Goal: Task Accomplishment & Management: Manage account settings

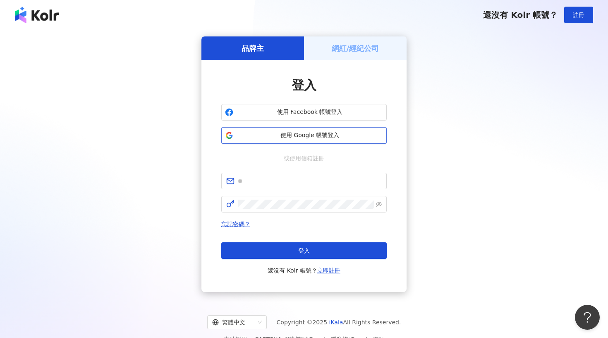
click at [341, 138] on span "使用 Google 帳號登入" at bounding box center [310, 135] width 147 height 8
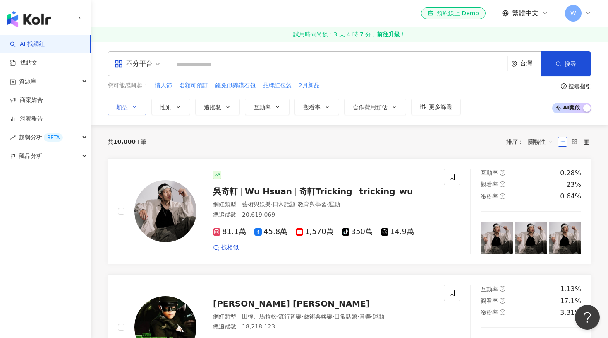
click at [127, 111] on button "類型" at bounding box center [127, 107] width 39 height 17
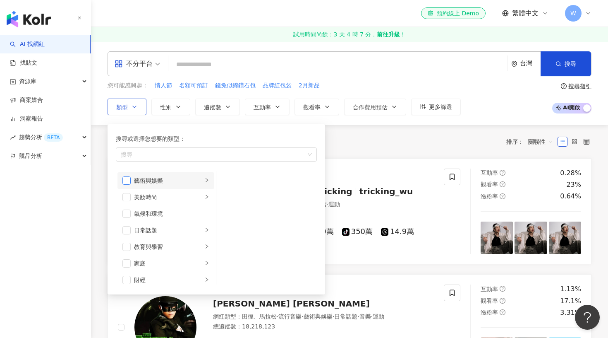
click at [127, 181] on span "button" at bounding box center [127, 180] width 8 height 8
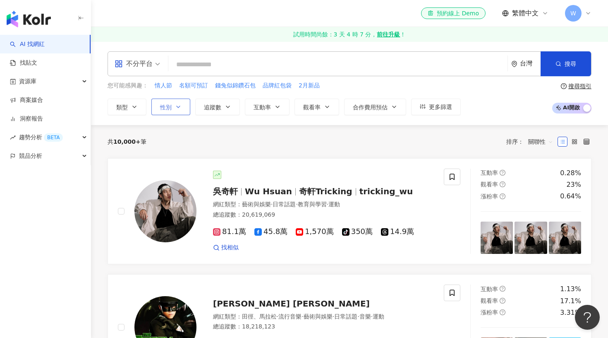
click at [171, 106] on span "性別" at bounding box center [166, 107] width 12 height 7
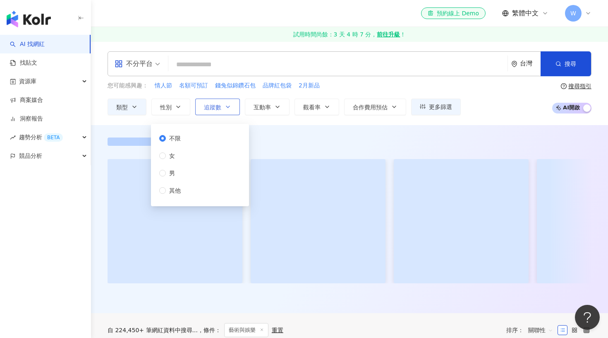
click at [214, 105] on span "追蹤數" at bounding box center [212, 107] width 17 height 7
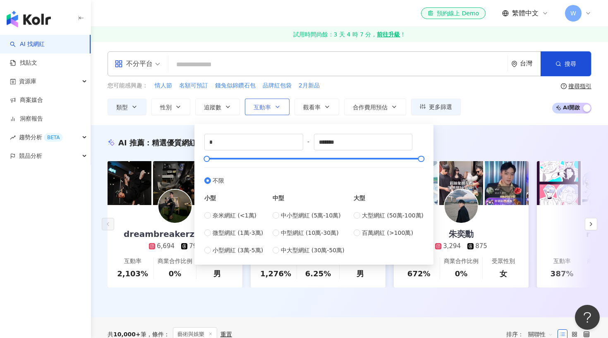
click at [275, 110] on button "互動率" at bounding box center [267, 107] width 45 height 17
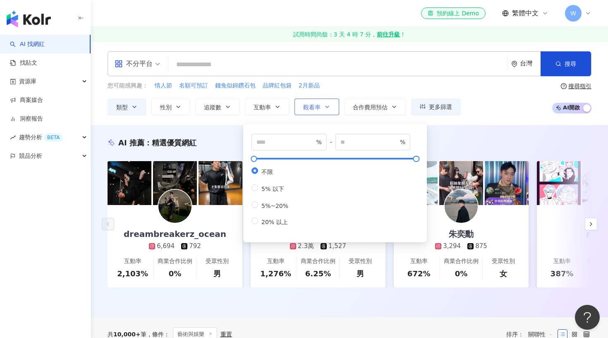
click at [319, 108] on button "觀看率" at bounding box center [317, 107] width 45 height 17
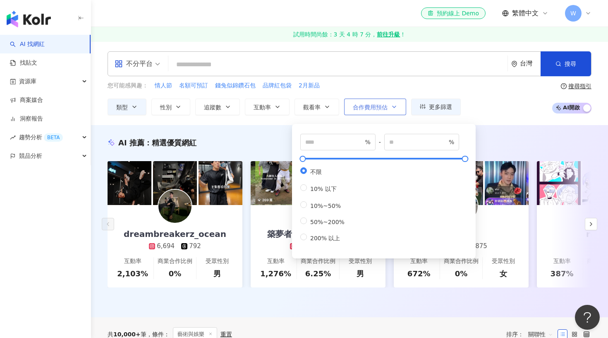
click at [353, 107] on span "合作費用預估" at bounding box center [370, 107] width 35 height 7
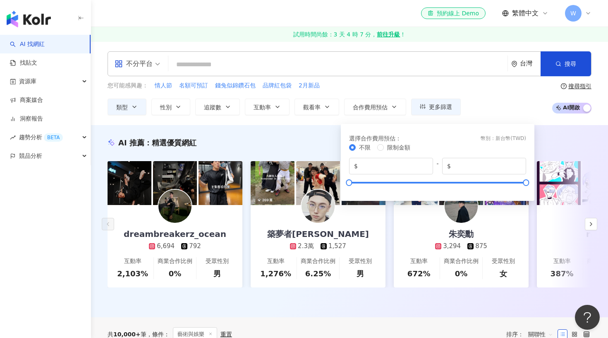
click at [364, 81] on div "不分平台 台灣 搜尋 您可能感興趣： 情人節 名額可預訂 錢兔似錦鑽石包 品牌紅包袋 2月新品 類型 性別 追蹤數 互動率 觀看率 合作費用預估 更多篩選 不…" at bounding box center [349, 83] width 517 height 64
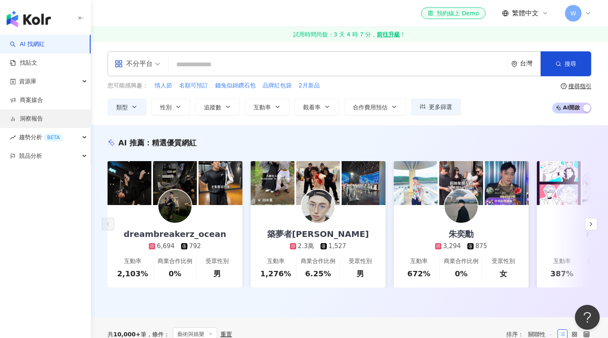
click at [27, 119] on link "洞察報告" at bounding box center [26, 119] width 33 height 8
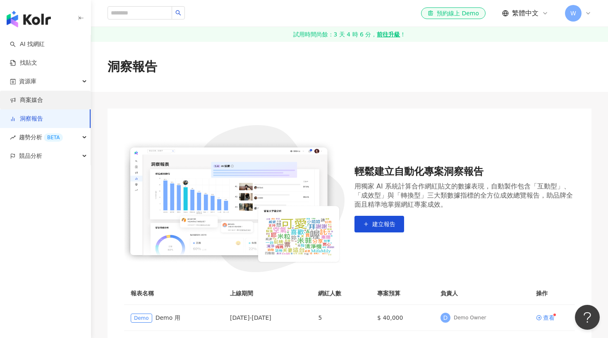
click at [24, 97] on link "商案媒合" at bounding box center [26, 100] width 33 height 8
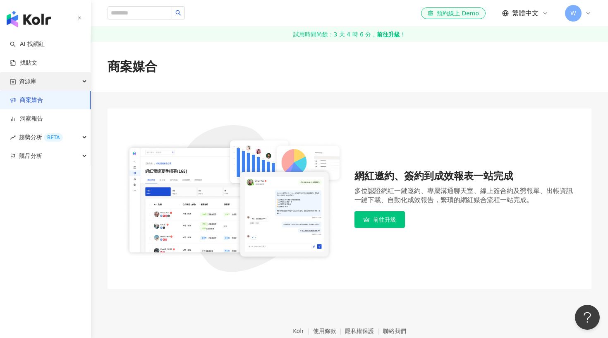
click at [32, 88] on span "資源庫" at bounding box center [27, 81] width 17 height 19
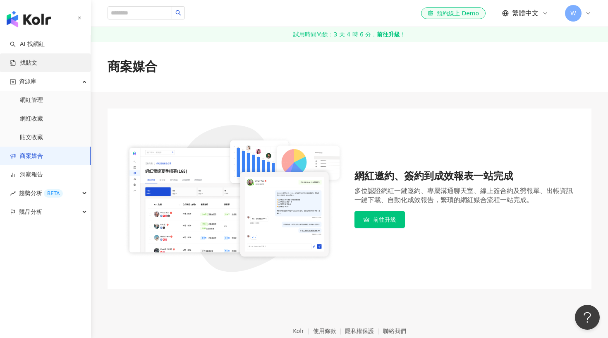
click at [37, 64] on link "找貼文" at bounding box center [23, 63] width 27 height 8
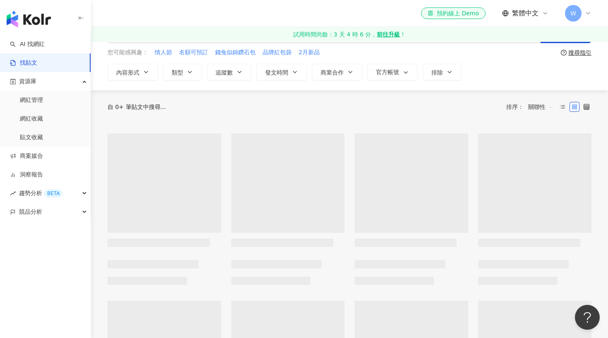
scroll to position [38, 0]
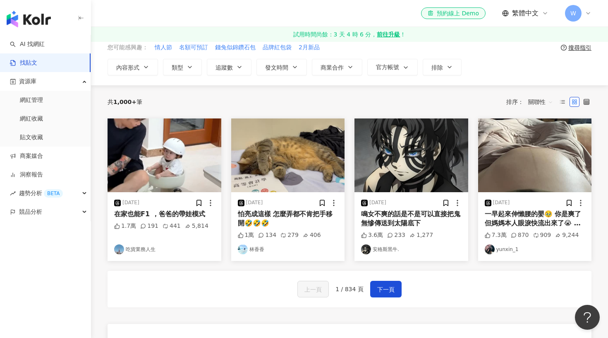
click at [587, 18] on div "W" at bounding box center [578, 13] width 26 height 17
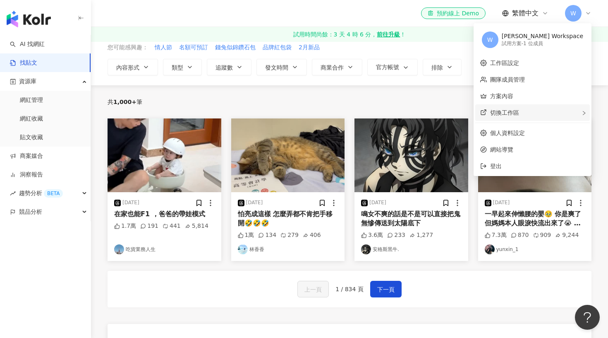
click at [519, 113] on span "切換工作區" at bounding box center [504, 112] width 29 height 7
click at [525, 77] on link "團隊成員管理" at bounding box center [507, 79] width 35 height 7
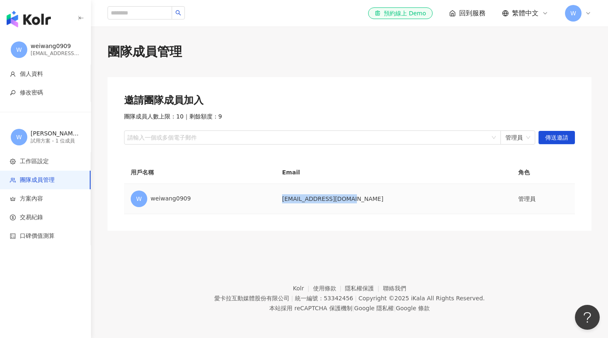
drag, startPoint x: 302, startPoint y: 197, endPoint x: 378, endPoint y: 197, distance: 76.2
click at [378, 197] on td "claever0909@gmail.com" at bounding box center [394, 199] width 236 height 30
click at [404, 211] on td "claever0909@gmail.com" at bounding box center [394, 199] width 236 height 30
click at [579, 13] on span "W" at bounding box center [573, 13] width 17 height 17
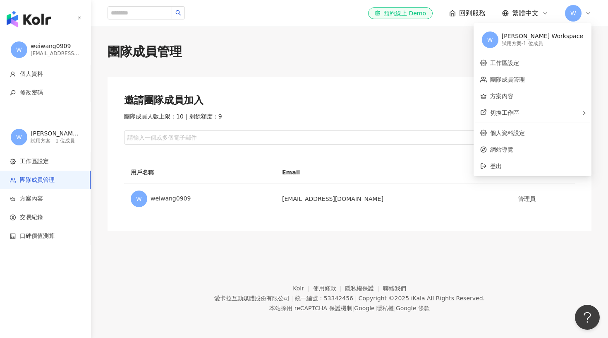
click at [24, 13] on img "button" at bounding box center [29, 19] width 44 height 17
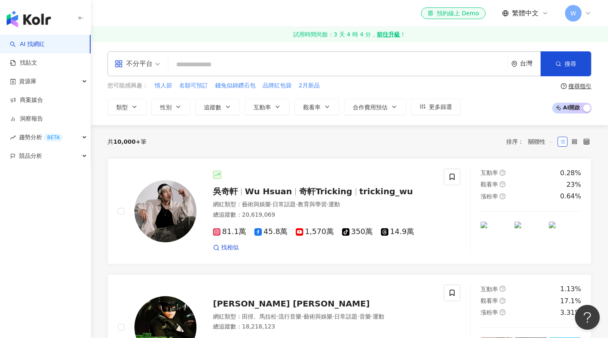
click at [583, 18] on div "W" at bounding box center [578, 13] width 26 height 17
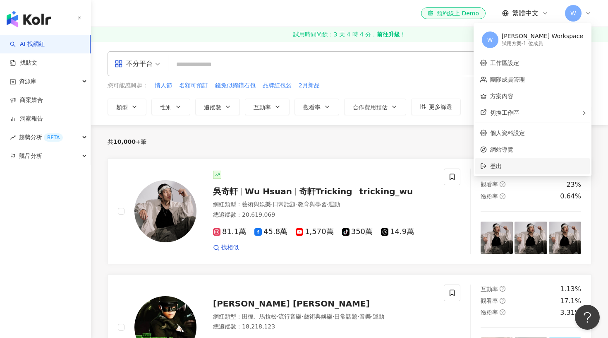
click at [544, 167] on span "登出" at bounding box center [537, 165] width 95 height 9
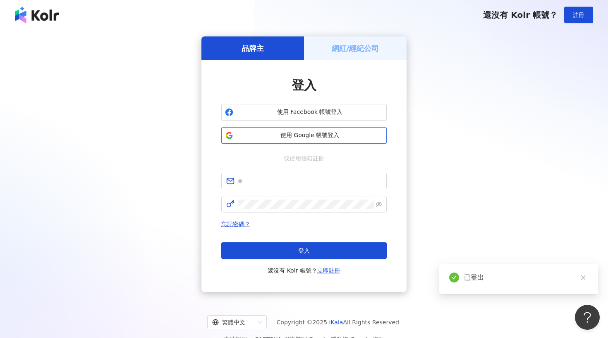
click at [320, 134] on span "使用 Google 帳號登入" at bounding box center [310, 135] width 147 height 8
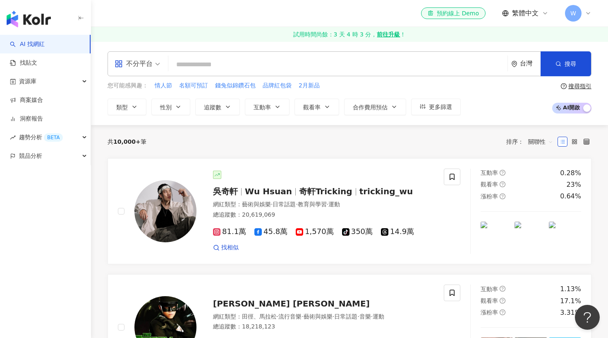
click at [579, 18] on span "W" at bounding box center [573, 13] width 17 height 17
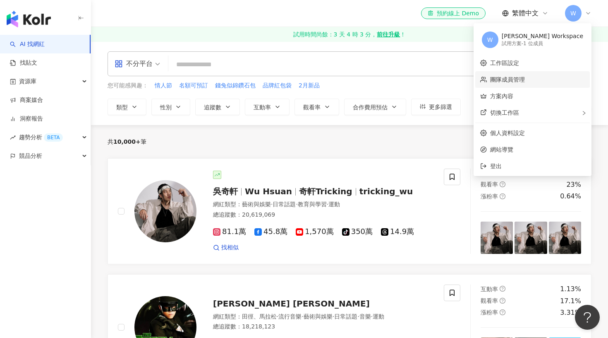
click at [525, 82] on link "團隊成員管理" at bounding box center [507, 79] width 35 height 7
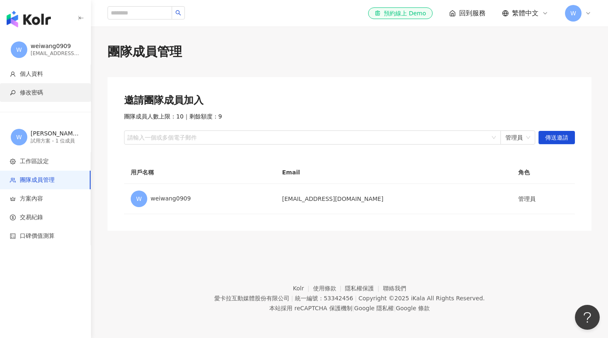
click at [39, 92] on span "修改密碼" at bounding box center [31, 93] width 23 height 8
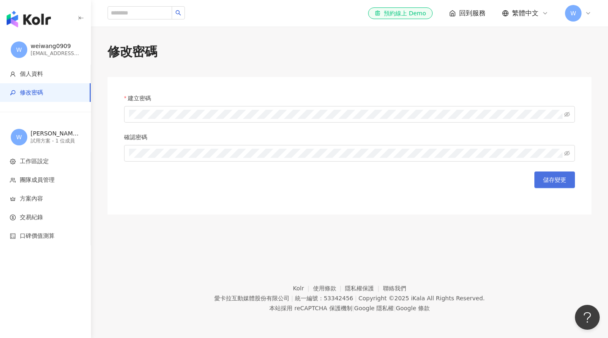
click at [568, 180] on button "儲存變更" at bounding box center [555, 179] width 41 height 17
click at [563, 182] on span "儲存變更" at bounding box center [554, 179] width 23 height 7
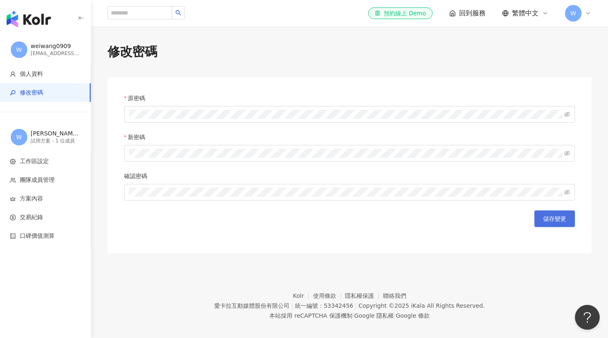
click at [555, 212] on button "儲存變更" at bounding box center [555, 218] width 41 height 17
click at [324, 221] on div "儲存變更" at bounding box center [349, 218] width 451 height 17
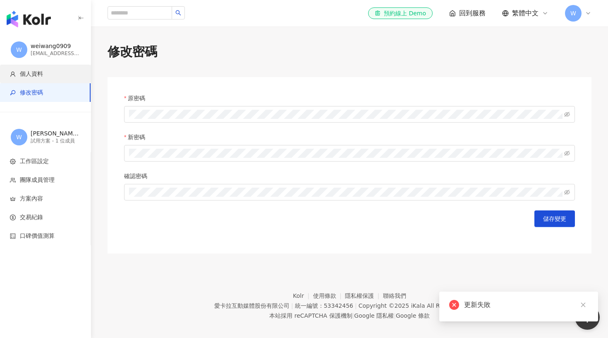
click at [40, 77] on span "個人資料" at bounding box center [31, 74] width 23 height 8
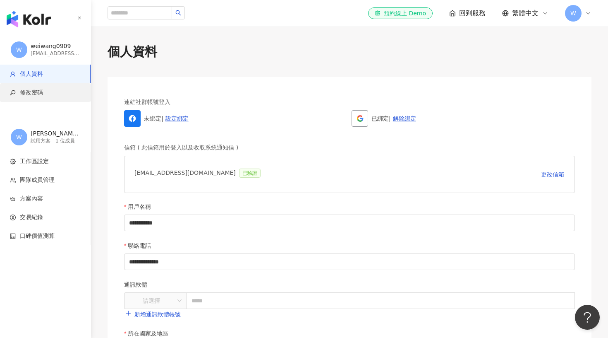
click at [36, 89] on span "修改密碼" at bounding box center [31, 93] width 23 height 8
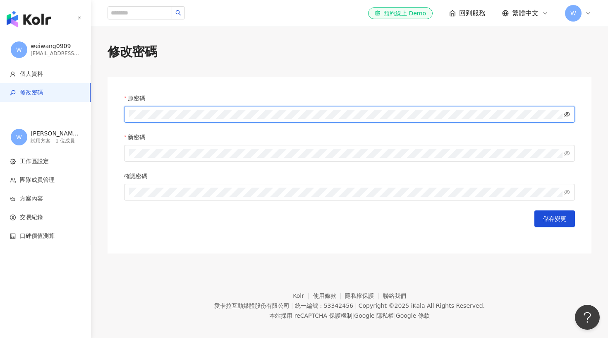
click at [567, 113] on icon "eye-invisible" at bounding box center [568, 114] width 6 height 6
click at [210, 76] on div "修改密碼 原密碼 新密碼 確認密碼 儲存變更" at bounding box center [349, 148] width 517 height 210
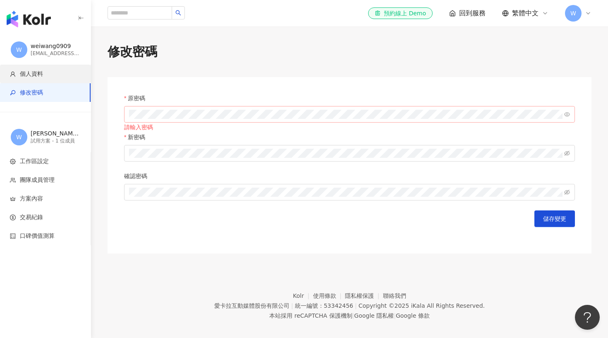
click at [29, 72] on span "個人資料" at bounding box center [31, 74] width 23 height 8
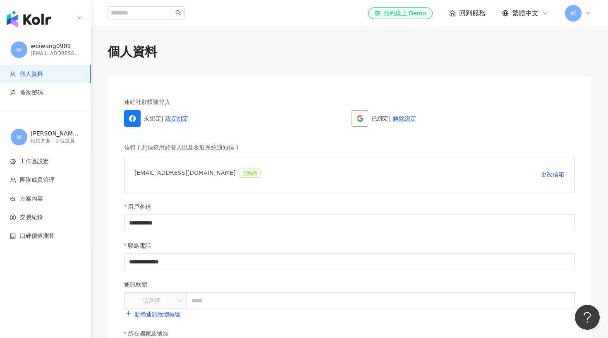
click at [579, 14] on span "W" at bounding box center [573, 13] width 17 height 17
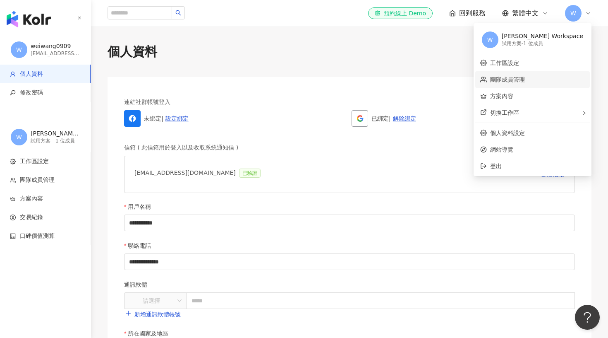
click at [525, 79] on link "團隊成員管理" at bounding box center [507, 79] width 35 height 7
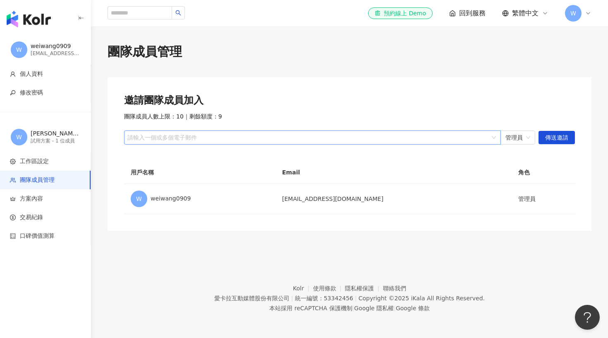
click at [451, 135] on div at bounding box center [308, 138] width 365 height 6
click at [523, 134] on span "管理員" at bounding box center [518, 137] width 25 height 13
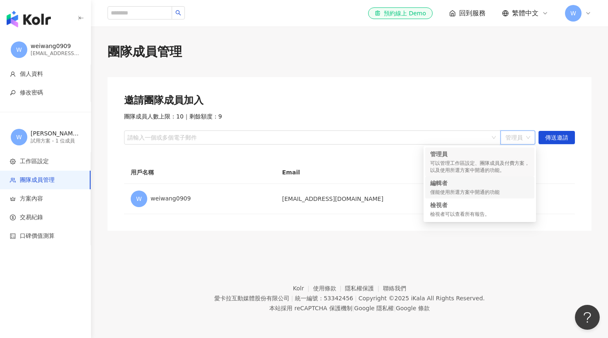
click at [499, 190] on div "僅能使用所選方案中開通的功能" at bounding box center [479, 192] width 99 height 7
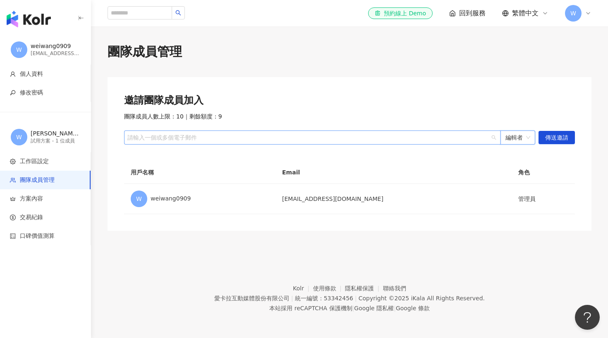
click at [433, 135] on div at bounding box center [308, 138] width 365 height 6
type input "*"
type input "**********"
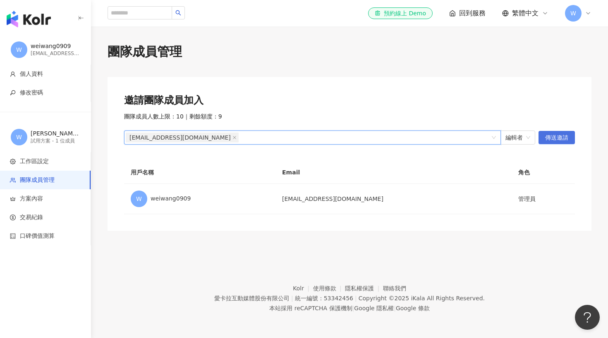
click at [561, 136] on span "傳送邀請" at bounding box center [557, 137] width 23 height 13
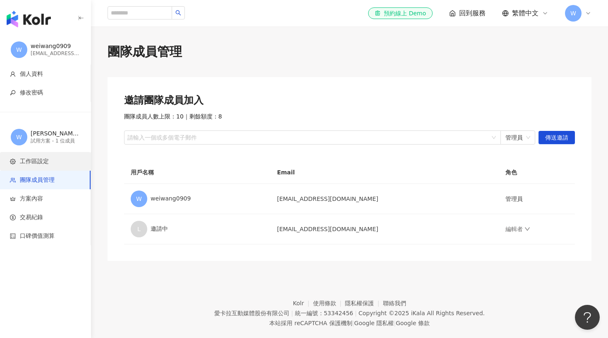
click at [31, 161] on span "工作區設定" at bounding box center [34, 161] width 29 height 8
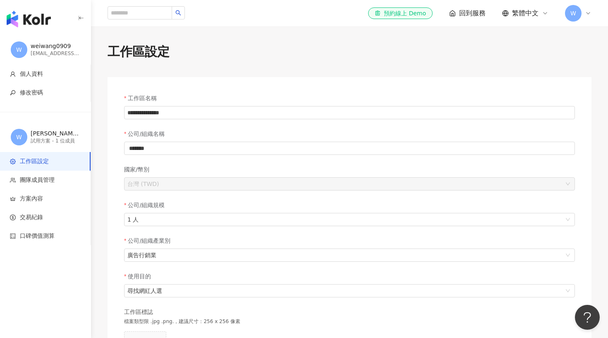
click at [47, 17] on img "button" at bounding box center [29, 19] width 44 height 17
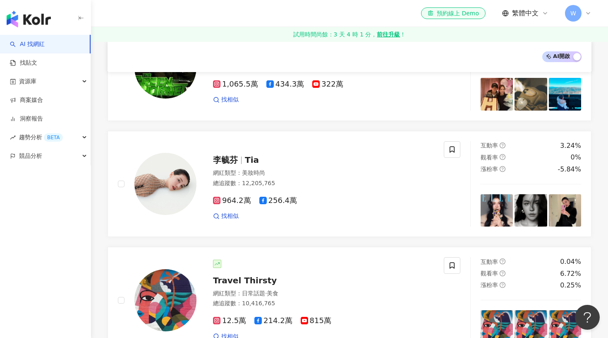
scroll to position [262, 0]
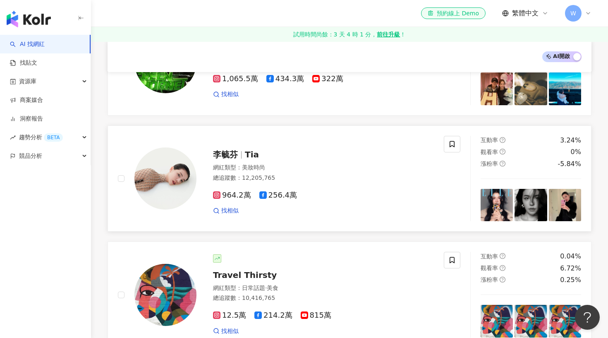
click at [236, 153] on span "李毓芬" at bounding box center [225, 154] width 25 height 10
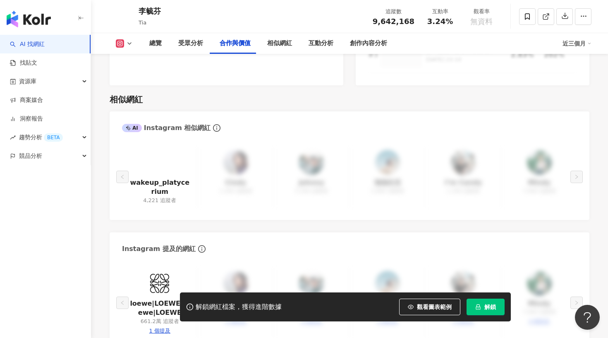
scroll to position [1211, 0]
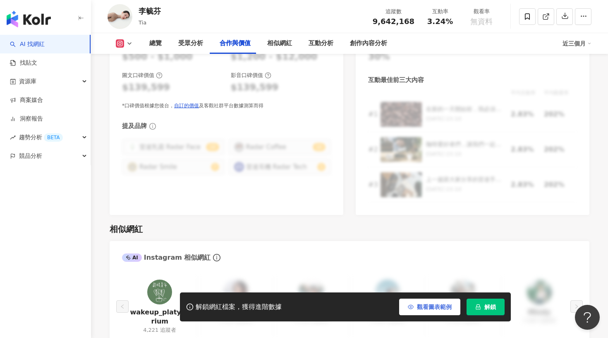
click at [428, 308] on span "觀看圖表範例" at bounding box center [434, 306] width 35 height 7
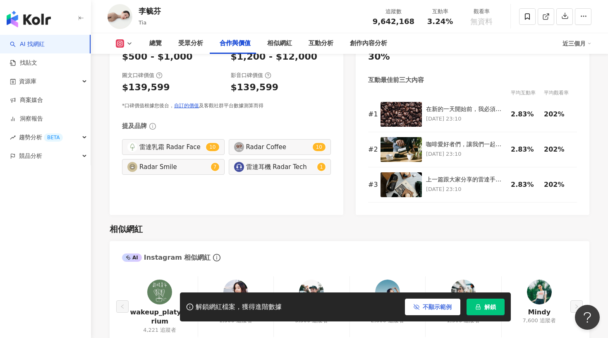
click at [431, 309] on span "不顯示範例" at bounding box center [437, 306] width 29 height 7
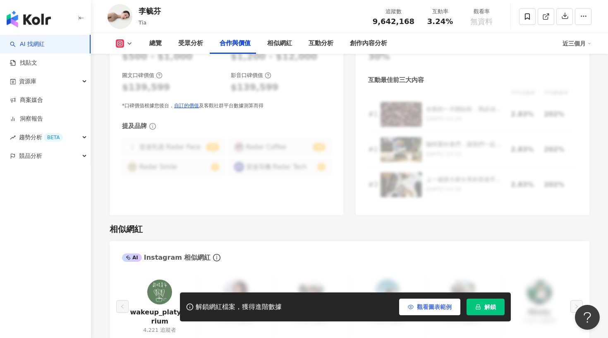
click at [433, 309] on span "觀看圖表範例" at bounding box center [434, 306] width 35 height 7
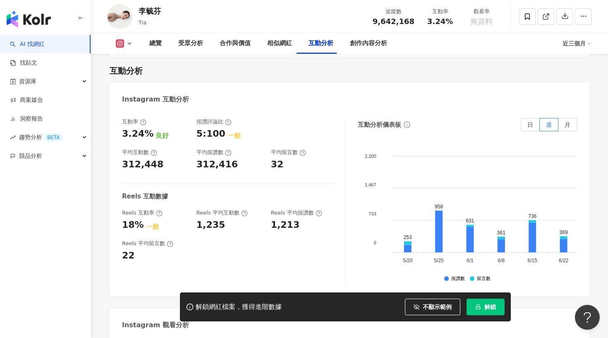
scroll to position [1634, 0]
